Goal: Find specific page/section: Find specific page/section

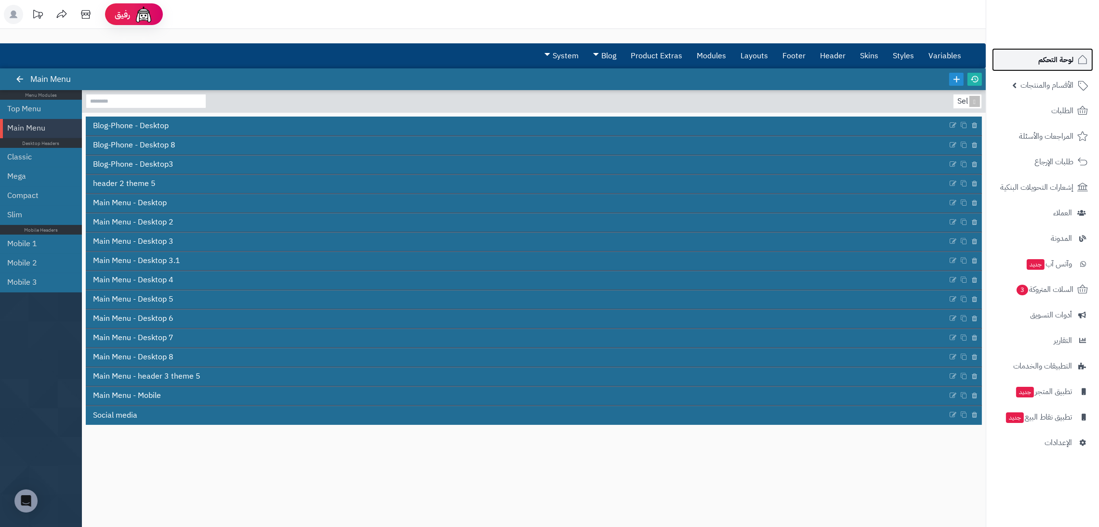
click at [1051, 68] on link "لوحة التحكم" at bounding box center [1042, 59] width 101 height 23
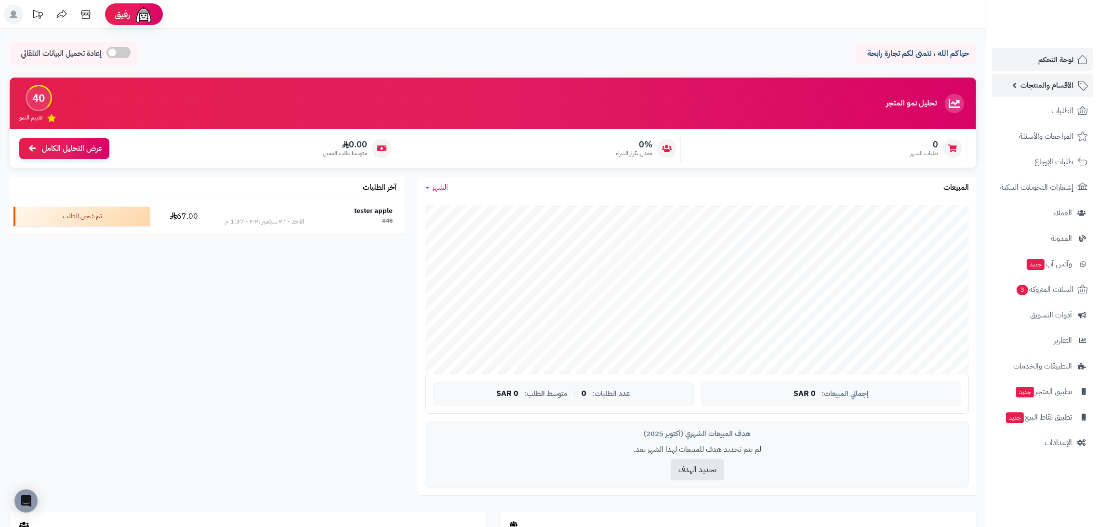
click at [1047, 95] on link "الأقسام والمنتجات" at bounding box center [1042, 85] width 101 height 23
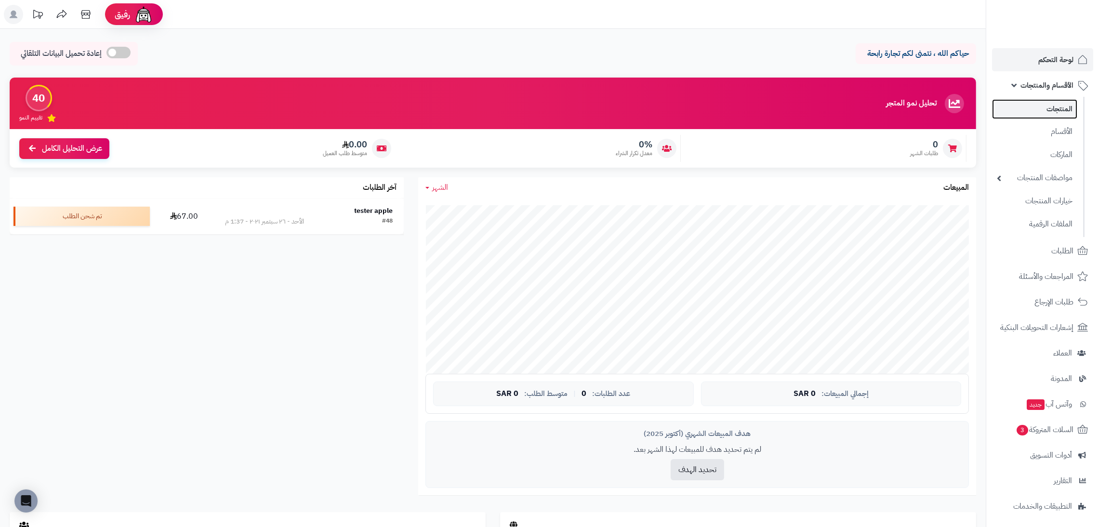
click at [1044, 114] on link "المنتجات" at bounding box center [1034, 109] width 85 height 20
